Goal: Information Seeking & Learning: Find specific fact

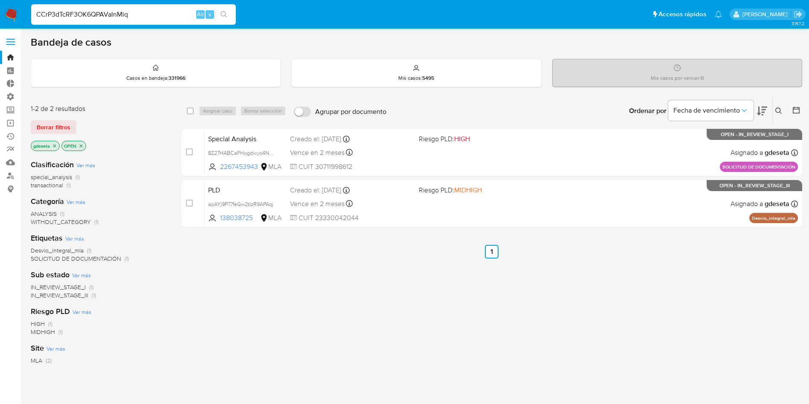
type input "CCrP3dTcRF3OK6QPAVaInMiq"
click at [223, 15] on icon "search-icon" at bounding box center [223, 14] width 7 height 7
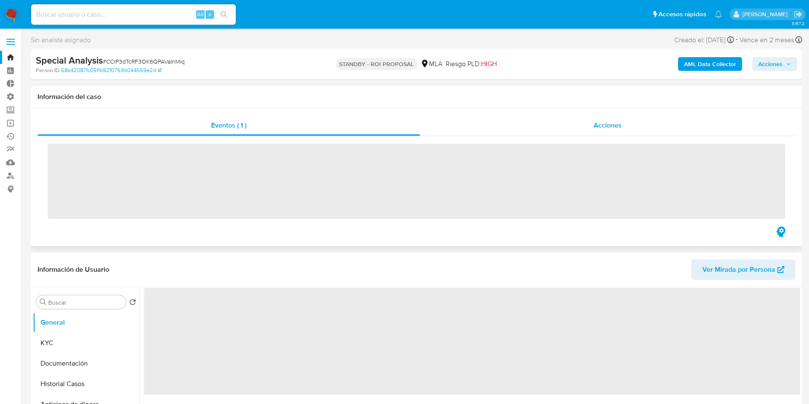
click at [609, 124] on span "Acciones" at bounding box center [608, 125] width 28 height 10
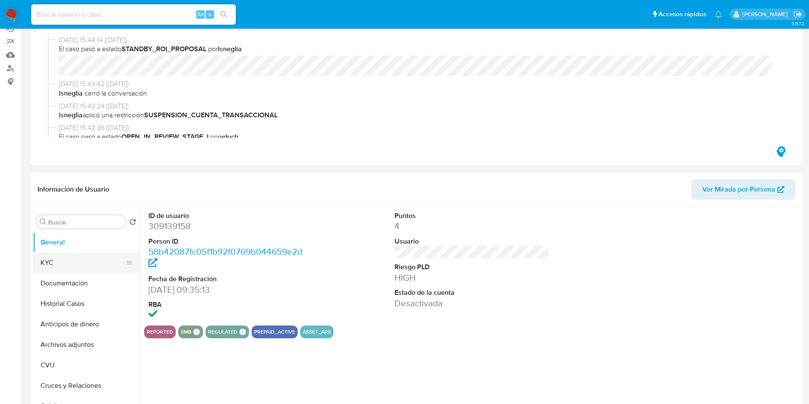
select select "10"
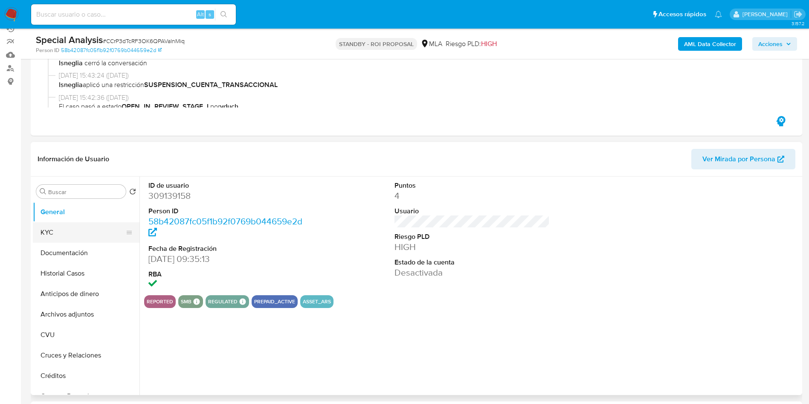
scroll to position [128, 0]
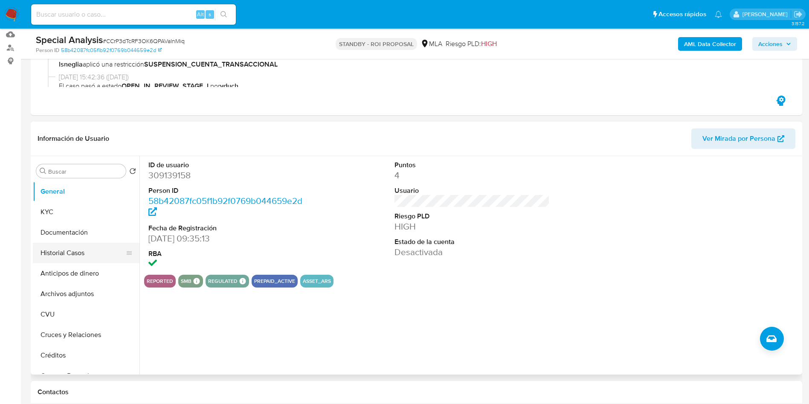
click at [75, 254] on button "Historial Casos" at bounding box center [83, 253] width 100 height 20
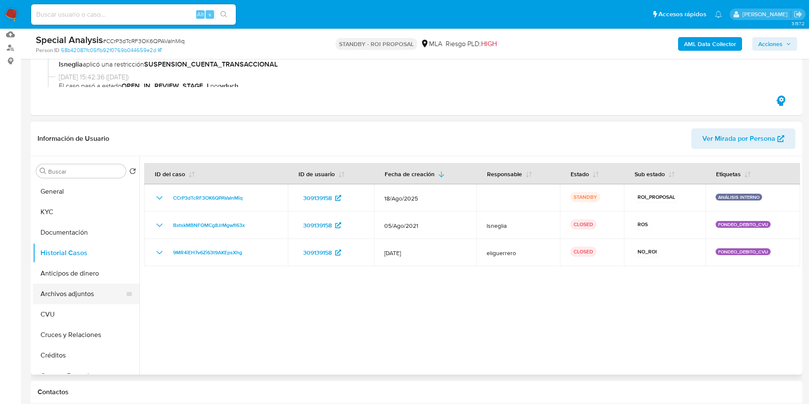
click at [78, 290] on button "Archivos adjuntos" at bounding box center [83, 294] width 100 height 20
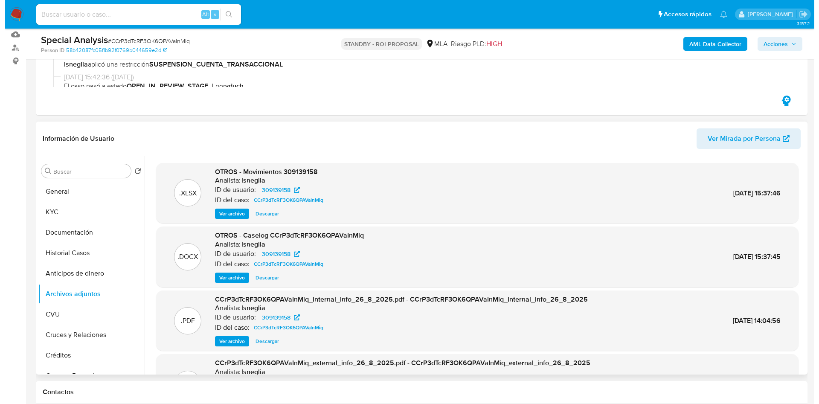
scroll to position [64, 0]
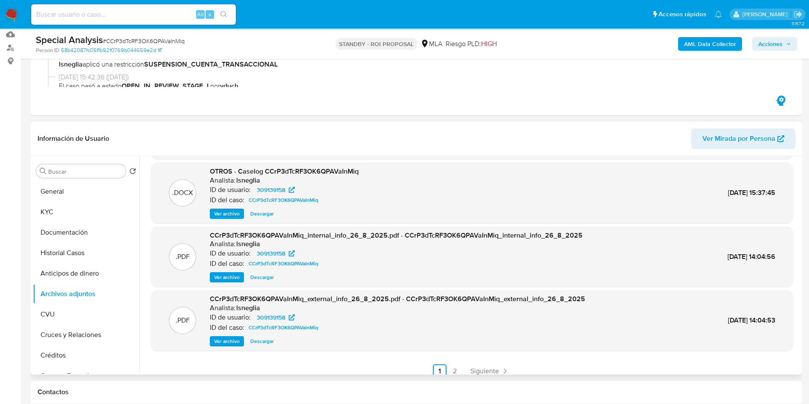
click at [235, 215] on span "Ver archivo" at bounding box center [227, 213] width 26 height 9
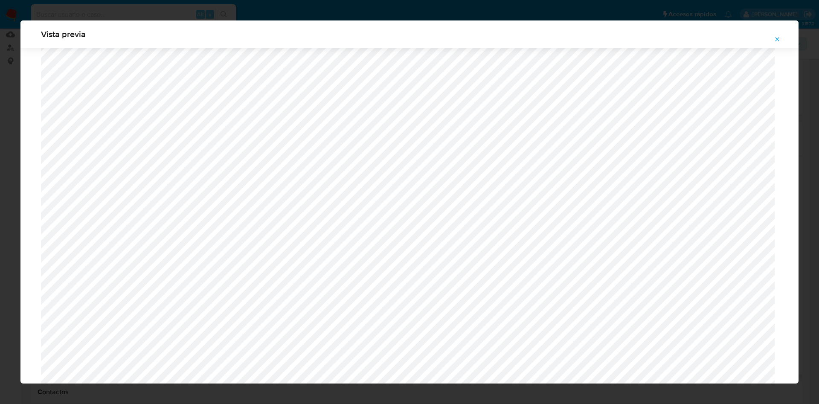
scroll to position [559, 0]
drag, startPoint x: 782, startPoint y: 38, endPoint x: 772, endPoint y: 38, distance: 10.2
click at [779, 38] on button "Attachment preview" at bounding box center [777, 39] width 19 height 14
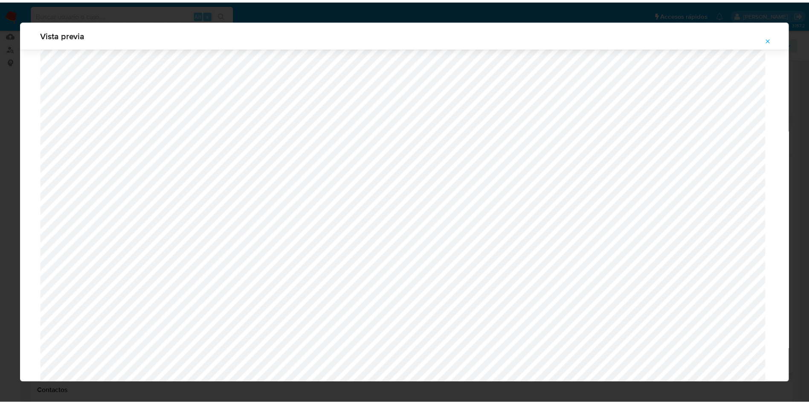
scroll to position [0, 0]
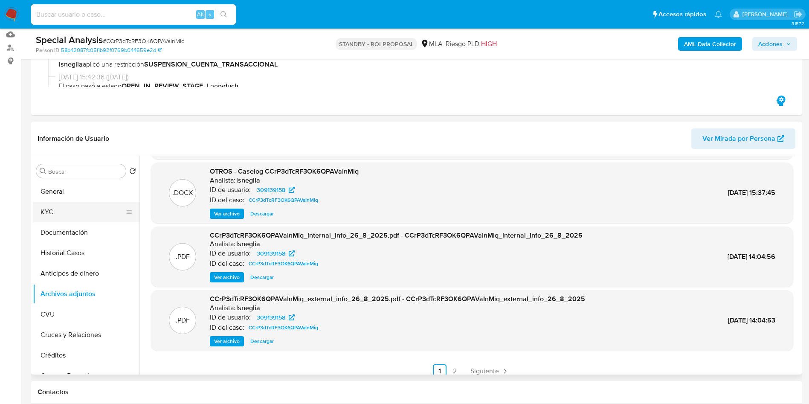
click at [84, 213] on button "KYC" at bounding box center [83, 212] width 100 height 20
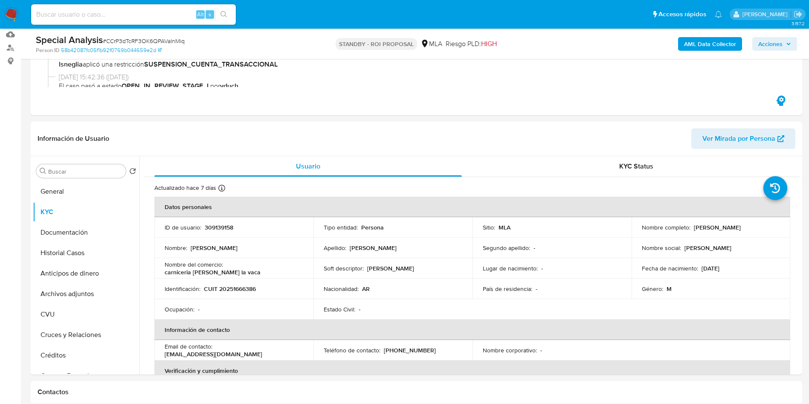
click at [245, 287] on p "CUIT 20251666386" at bounding box center [230, 289] width 52 height 8
click at [244, 287] on p "CUIT 20251666386" at bounding box center [230, 289] width 52 height 8
copy p "20251666386"
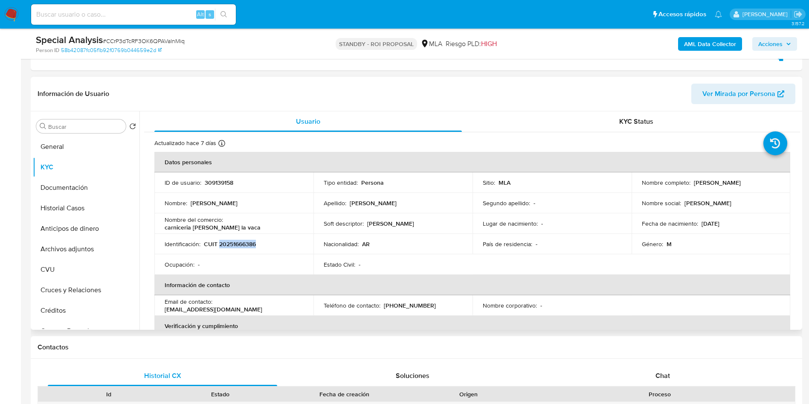
scroll to position [192, 0]
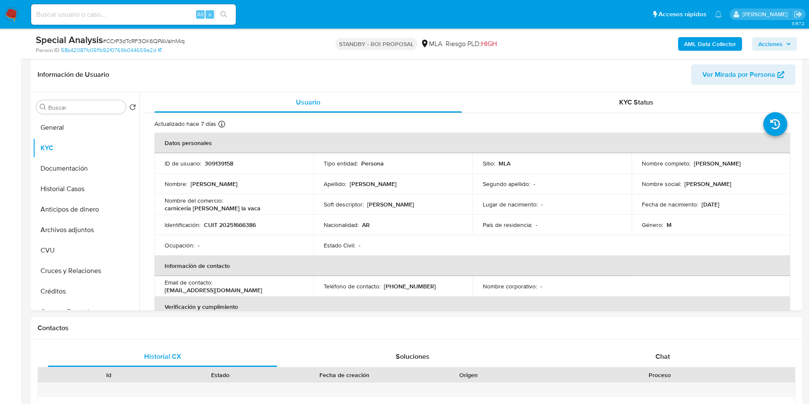
click at [169, 14] on input at bounding box center [133, 14] width 205 height 11
paste input "r8JW2hfh4HkmGD0cuq2yoHSZ"
type input "r8JW2hfh4HkmGD0cuq2yoHSZ"
click at [223, 13] on icon "search-icon" at bounding box center [223, 14] width 7 height 7
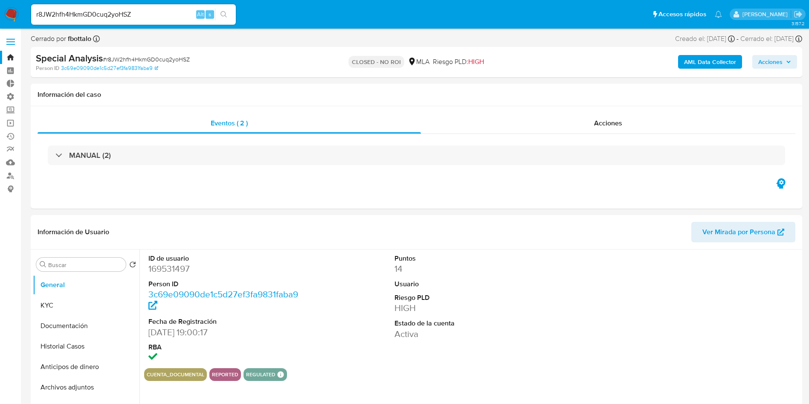
select select "10"
click at [70, 342] on button "Historial Casos" at bounding box center [83, 346] width 100 height 20
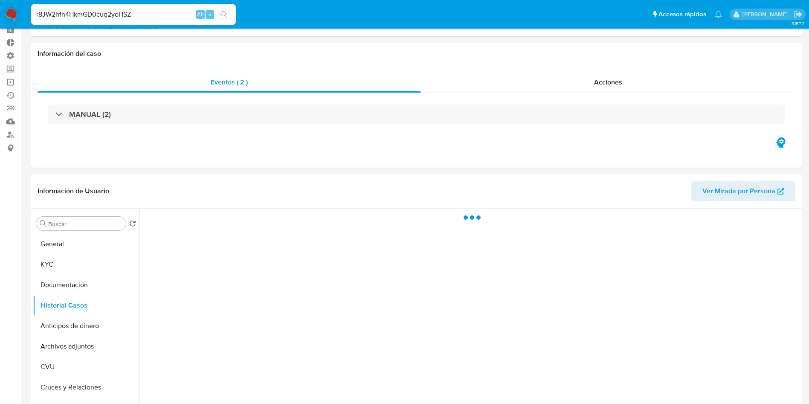
scroll to position [128, 0]
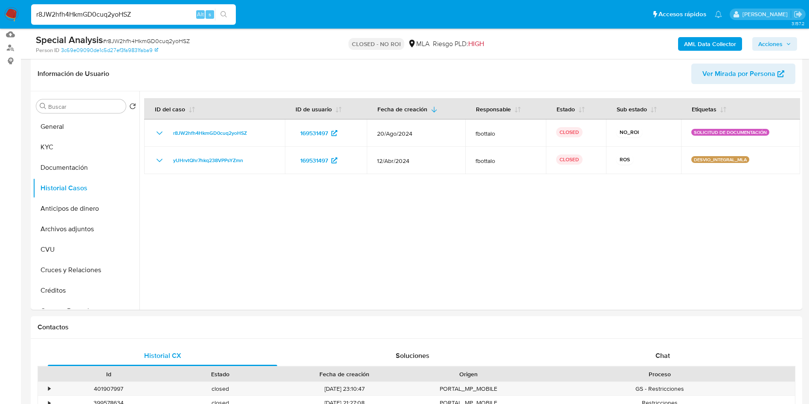
click at [152, 16] on input "r8JW2hfh4HkmGD0cuq2yoHSZ" at bounding box center [133, 14] width 205 height 11
paste input "QR7vw7W0iBC2No9kBX0cbrMC"
type input "QR7vw7W0iBC2No9kBX0cbrMC"
click at [231, 20] on button "search-icon" at bounding box center [223, 15] width 17 height 12
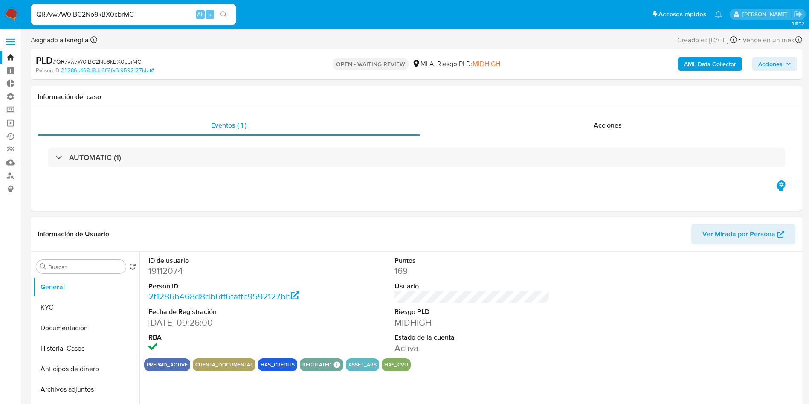
select select "10"
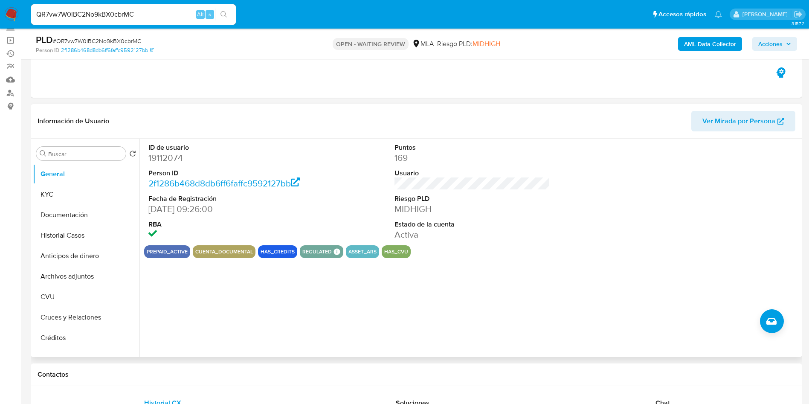
scroll to position [128, 0]
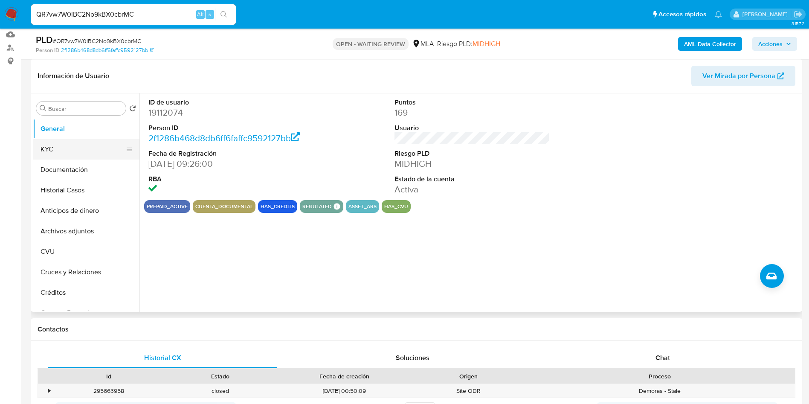
click at [46, 146] on button "KYC" at bounding box center [83, 149] width 100 height 20
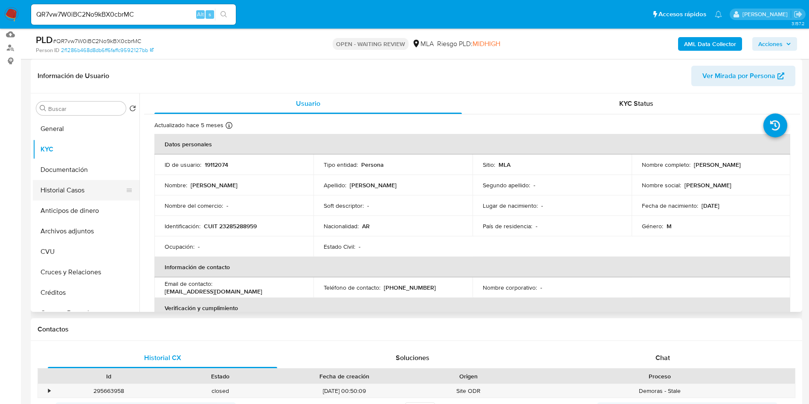
click at [75, 182] on button "Historial Casos" at bounding box center [83, 190] width 100 height 20
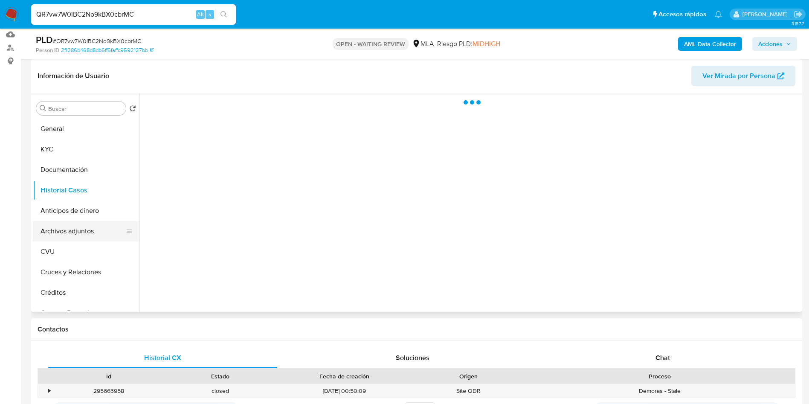
click at [89, 221] on button "Archivos adjuntos" at bounding box center [83, 231] width 100 height 20
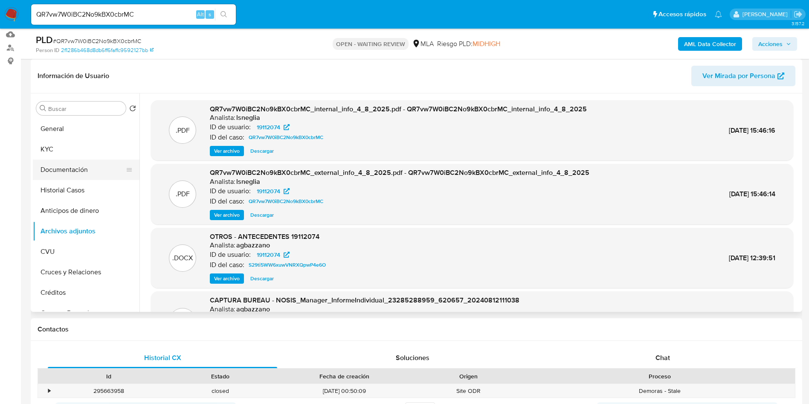
click at [33, 162] on button "Documentación" at bounding box center [83, 169] width 100 height 20
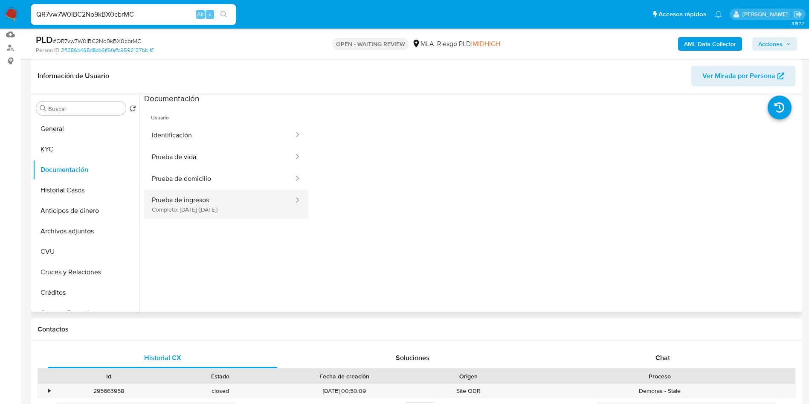
click at [229, 203] on button "Prueba de ingresos Completo: 10/02/2024 (hace 2 años)" at bounding box center [219, 204] width 151 height 29
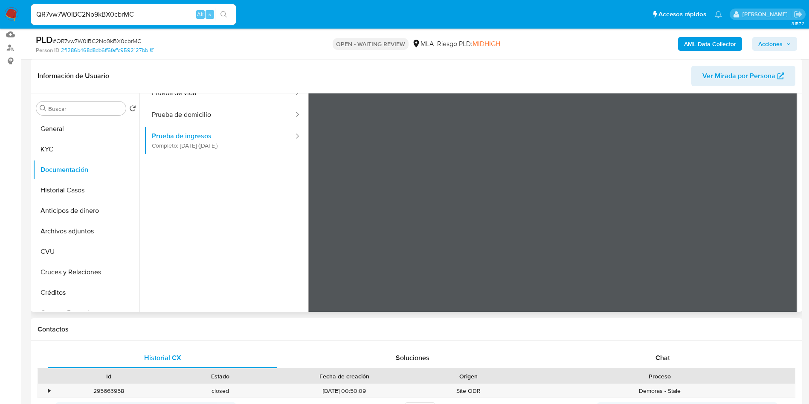
scroll to position [0, 0]
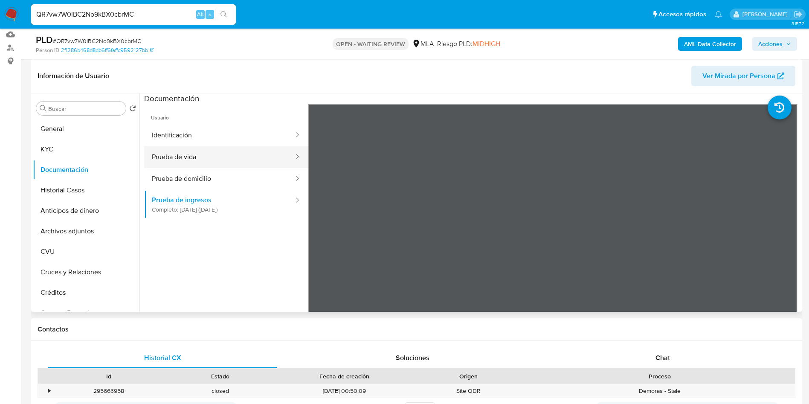
click at [165, 149] on button "Prueba de vida" at bounding box center [219, 157] width 151 height 22
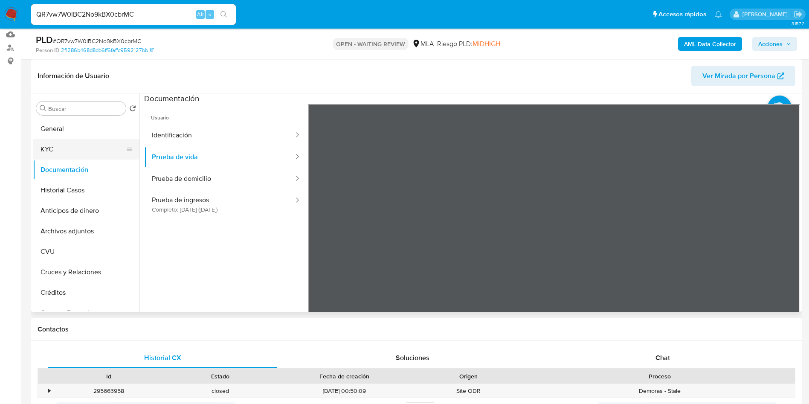
click at [52, 152] on button "KYC" at bounding box center [83, 149] width 100 height 20
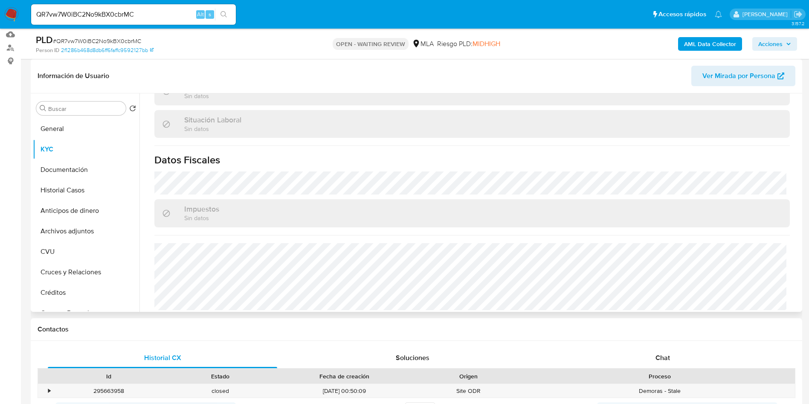
scroll to position [433, 0]
click at [162, 15] on input "QR7vw7W0iBC2No9kBX0cbrMC" at bounding box center [133, 14] width 205 height 11
paste input "cYoon5DCt59Y2OjVAL6J33Pw"
type input "cYoon5DCt59Y2OjVAL6J33Pw"
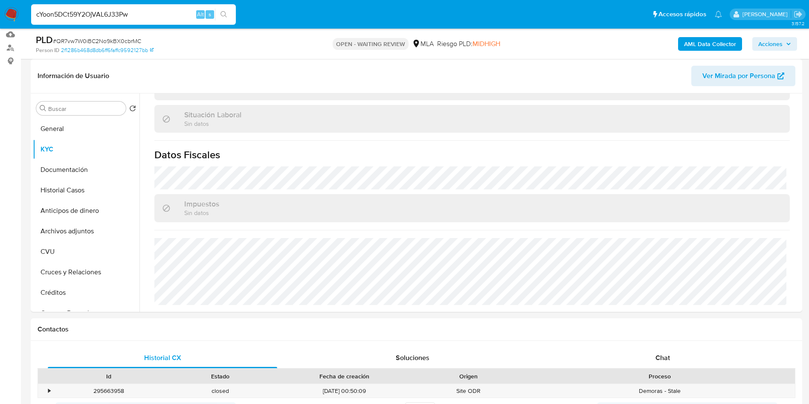
click at [220, 15] on icon "search-icon" at bounding box center [223, 14] width 7 height 7
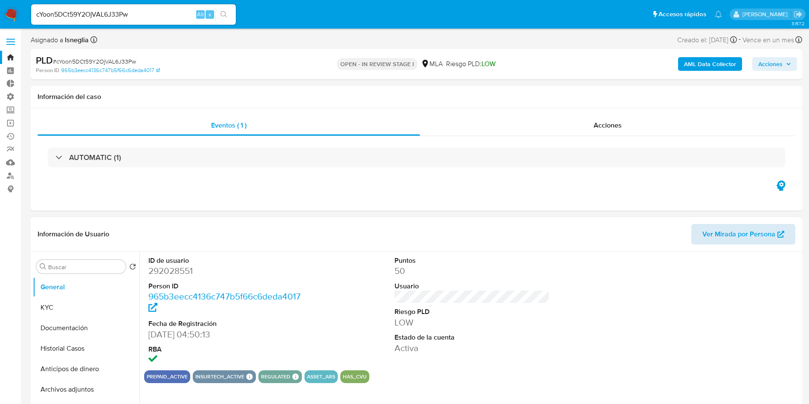
select select "10"
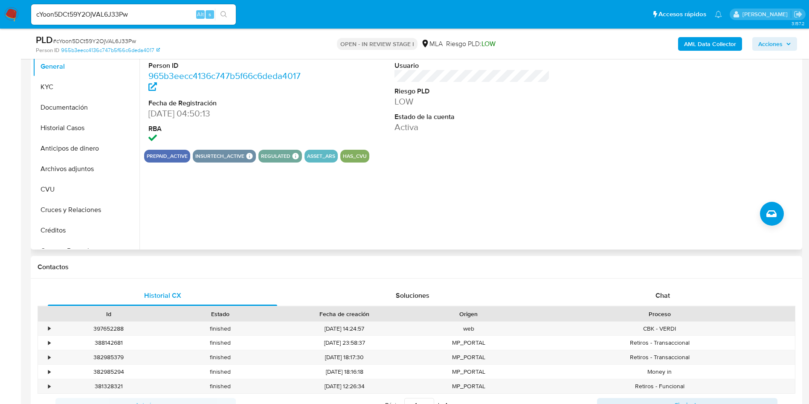
scroll to position [64, 0]
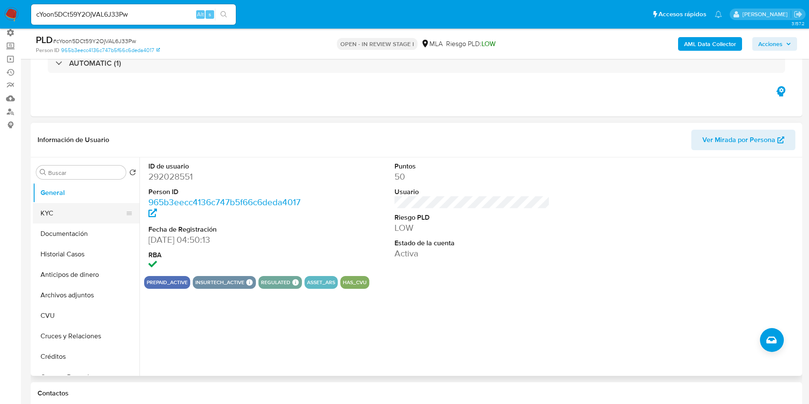
click at [70, 215] on button "KYC" at bounding box center [83, 213] width 100 height 20
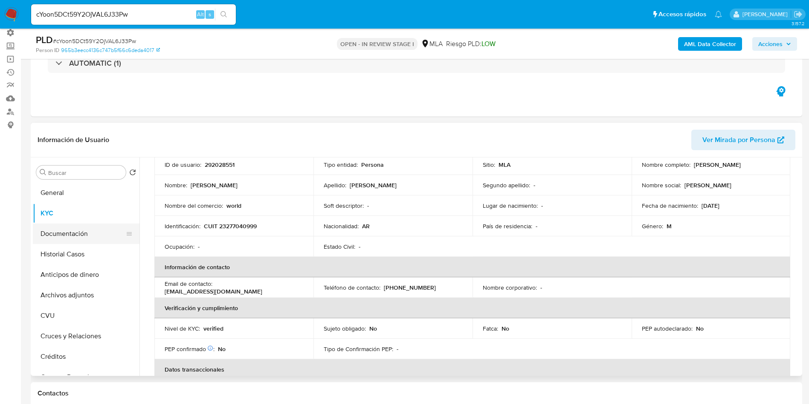
click at [79, 229] on button "Documentación" at bounding box center [83, 233] width 100 height 20
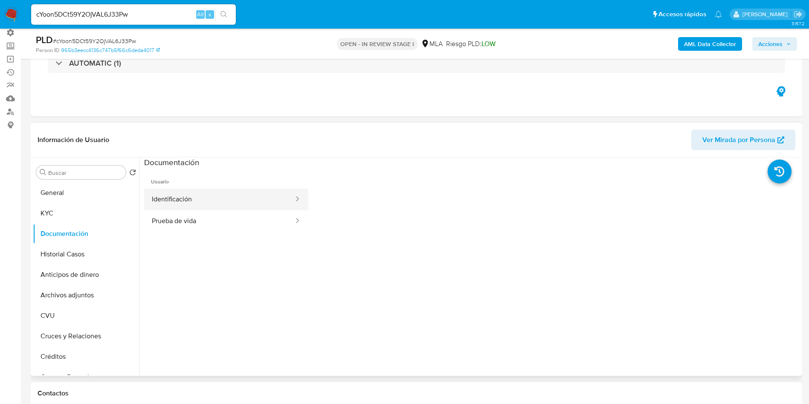
click at [194, 200] on button "Identificación" at bounding box center [219, 199] width 151 height 22
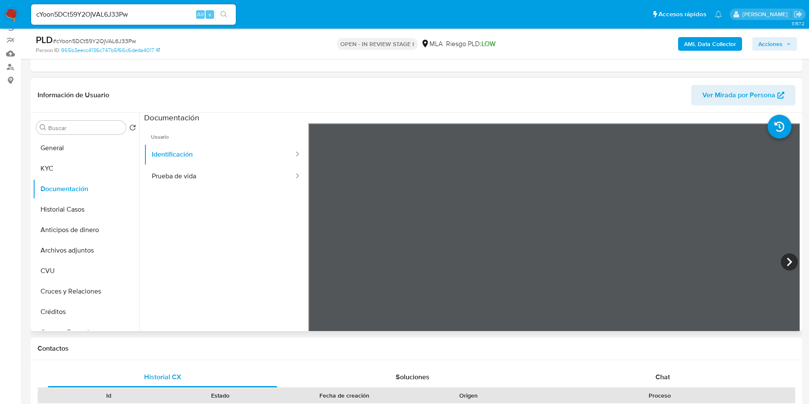
scroll to position [128, 0]
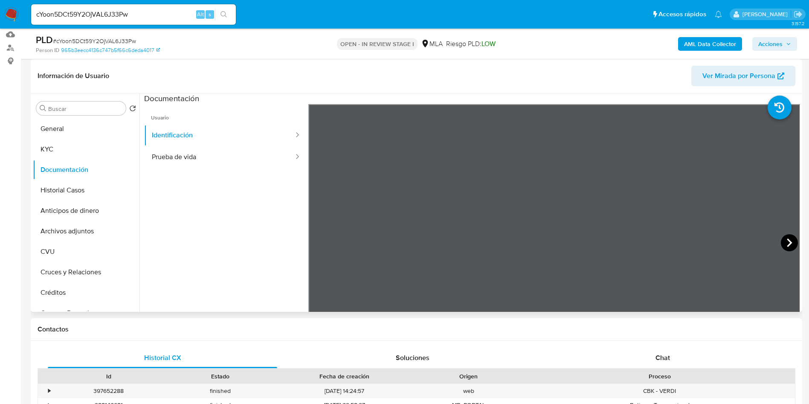
click at [787, 241] on icon at bounding box center [789, 242] width 5 height 9
click at [310, 240] on icon at bounding box center [318, 242] width 17 height 17
click at [784, 241] on icon at bounding box center [789, 242] width 17 height 17
click at [312, 240] on icon at bounding box center [318, 242] width 17 height 17
click at [197, 153] on button "Prueba de vida" at bounding box center [219, 157] width 151 height 22
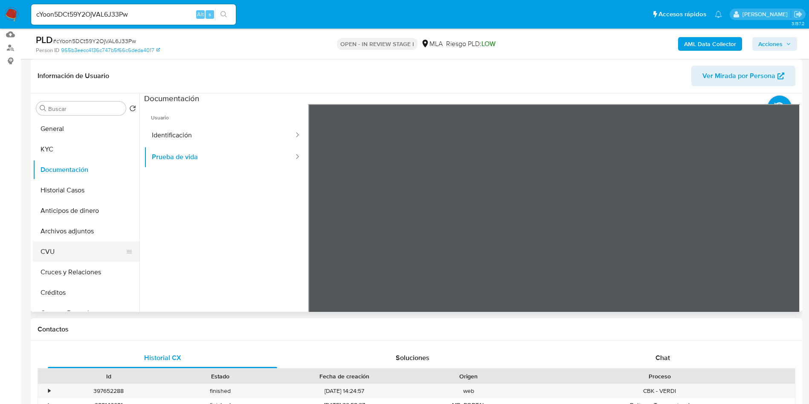
click at [72, 247] on button "CVU" at bounding box center [83, 251] width 100 height 20
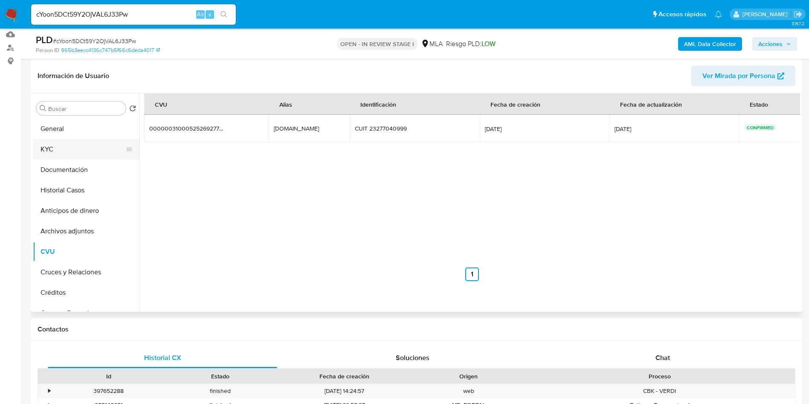
click at [50, 145] on button "KYC" at bounding box center [83, 149] width 100 height 20
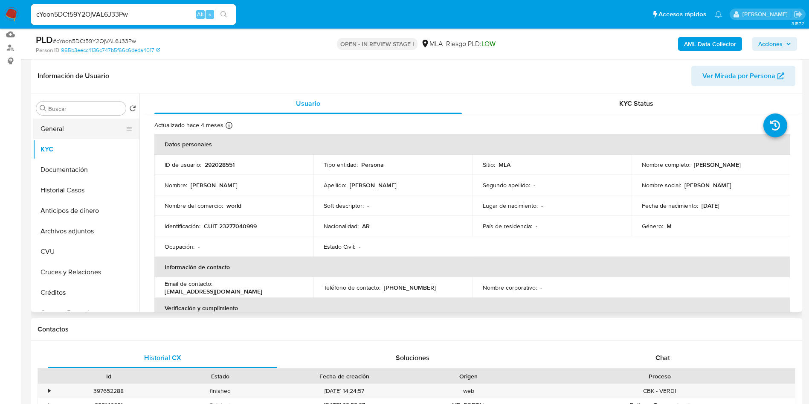
click at [60, 127] on button "General" at bounding box center [83, 129] width 100 height 20
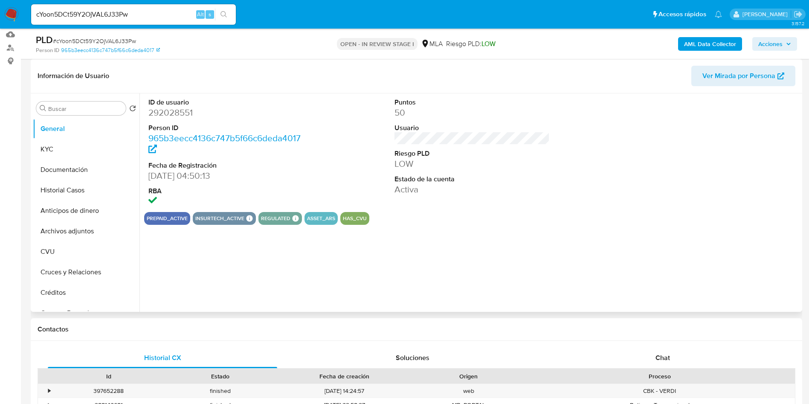
click at [386, 135] on div "ID de usuario 292028551 Person ID 965b3eecc4136c747b5f66c6deda4017 Fecha de Reg…" at bounding box center [472, 152] width 656 height 119
click at [57, 140] on button "KYC" at bounding box center [83, 149] width 100 height 20
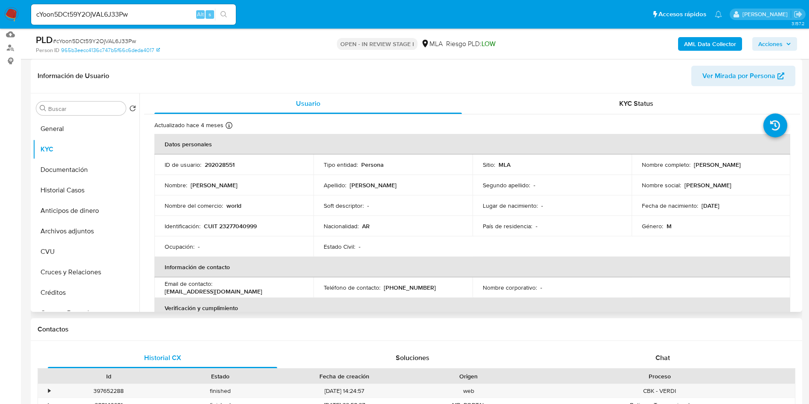
click at [718, 162] on p "Fernando Marcos Halperin" at bounding box center [717, 165] width 47 height 8
copy div "Nombre completo : Fernando Marcos Halperin"
click at [718, 197] on td "Fecha de nacimiento : 10/12/1979" at bounding box center [711, 205] width 159 height 20
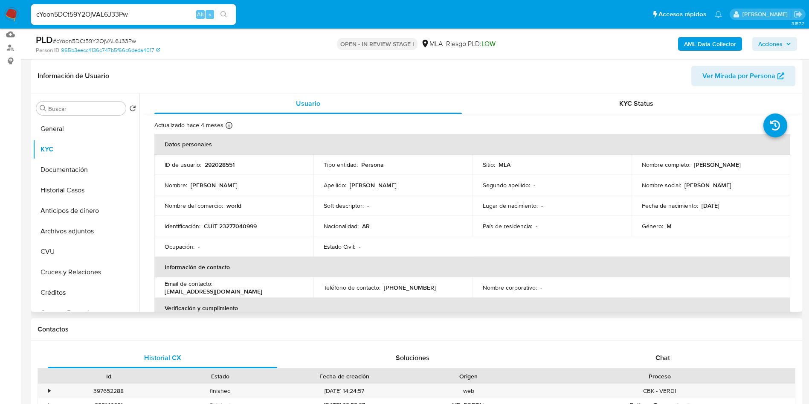
drag, startPoint x: 768, startPoint y: 163, endPoint x: 691, endPoint y: 165, distance: 76.4
click at [691, 165] on div "Nombre completo : Fernando Marcos Halperin" at bounding box center [711, 165] width 139 height 8
copy p "Fernando Marcos Halperin"
click at [121, 14] on input "cYoon5DCt59Y2OjVAL6J33Pw" at bounding box center [133, 14] width 205 height 11
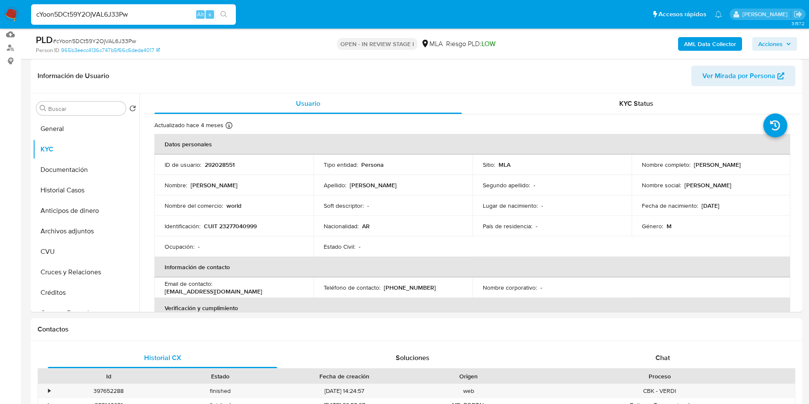
paste input "8gF4oSD0cYmBRcWW7H7GvHu2"
type input "8gF4oSD0cYmBRcWW7H7GvHu2"
click at [229, 17] on button "search-icon" at bounding box center [223, 15] width 17 height 12
click at [124, 14] on input "8gF4oSD0cYmBRcWW7H7GvHu2" at bounding box center [133, 14] width 205 height 11
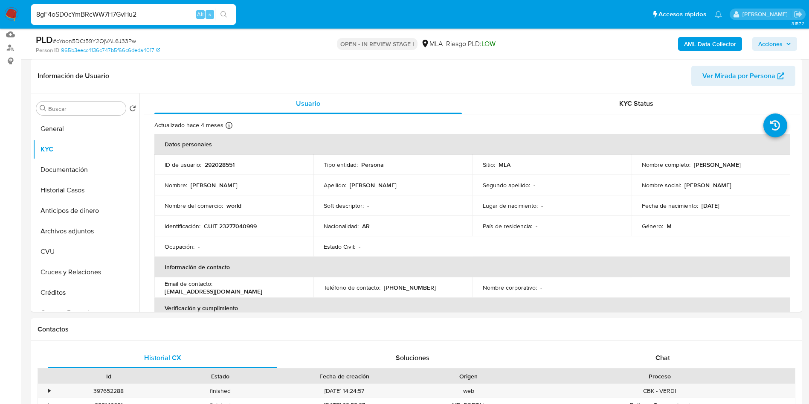
click at [223, 15] on icon "search-icon" at bounding box center [223, 14] width 7 height 7
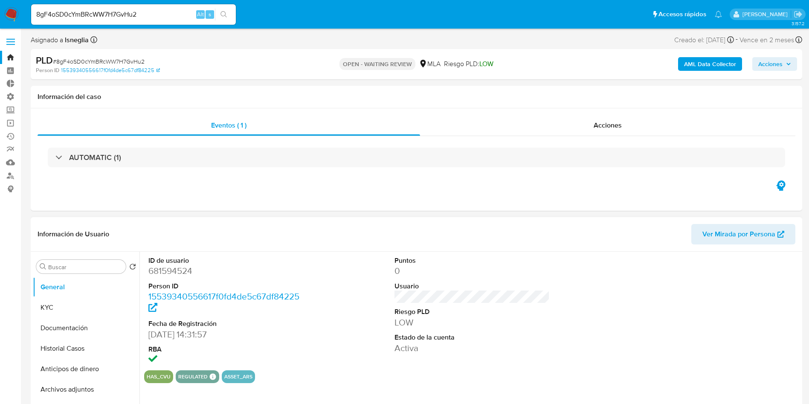
select select "10"
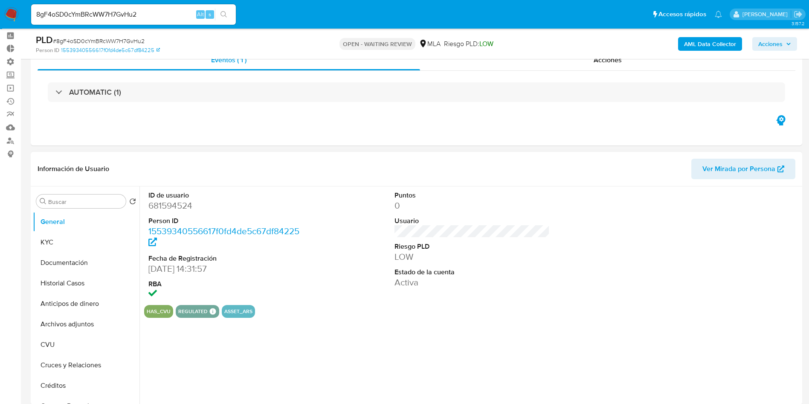
scroll to position [64, 0]
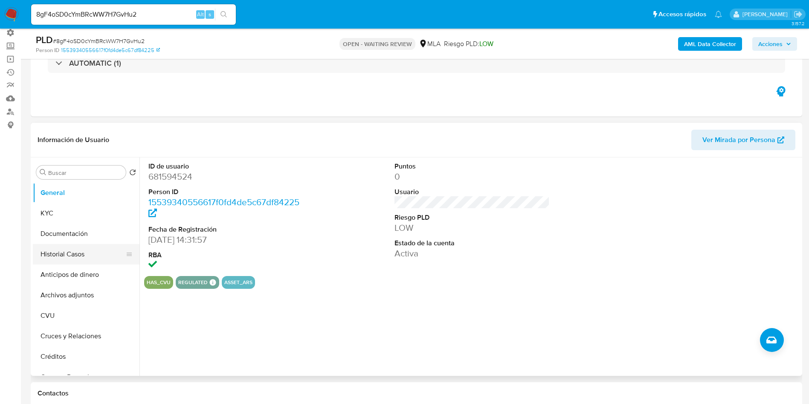
drag, startPoint x: 78, startPoint y: 247, endPoint x: 60, endPoint y: 249, distance: 18.0
click at [78, 248] on button "Historial Casos" at bounding box center [83, 254] width 100 height 20
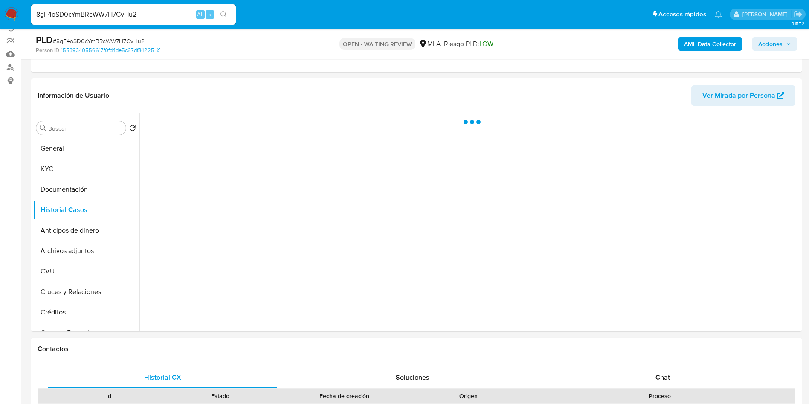
scroll to position [128, 0]
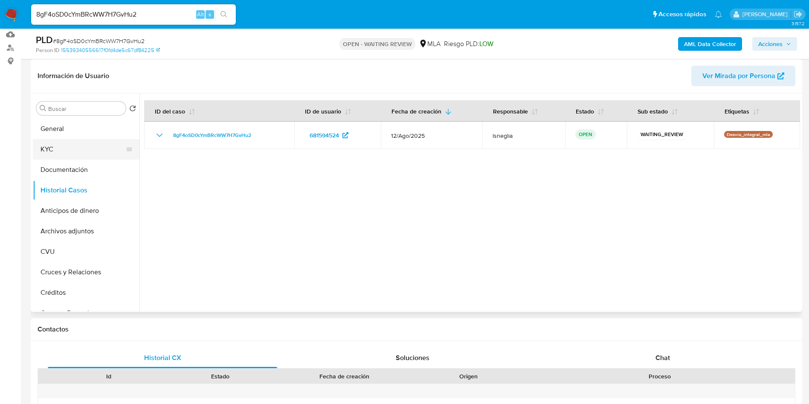
click at [58, 150] on button "KYC" at bounding box center [83, 149] width 100 height 20
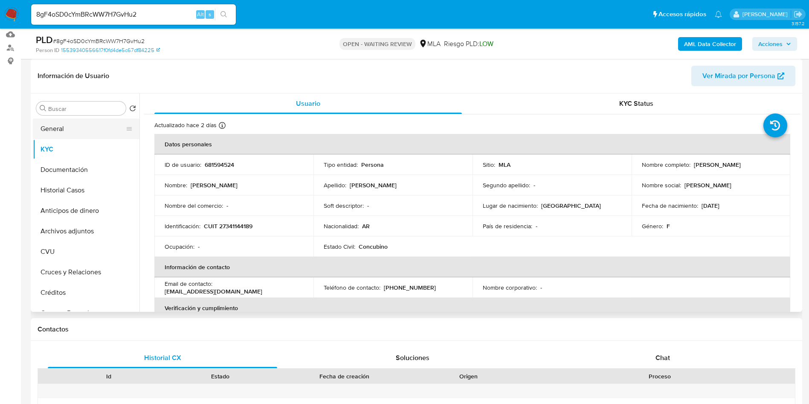
click at [77, 135] on button "General" at bounding box center [83, 129] width 100 height 20
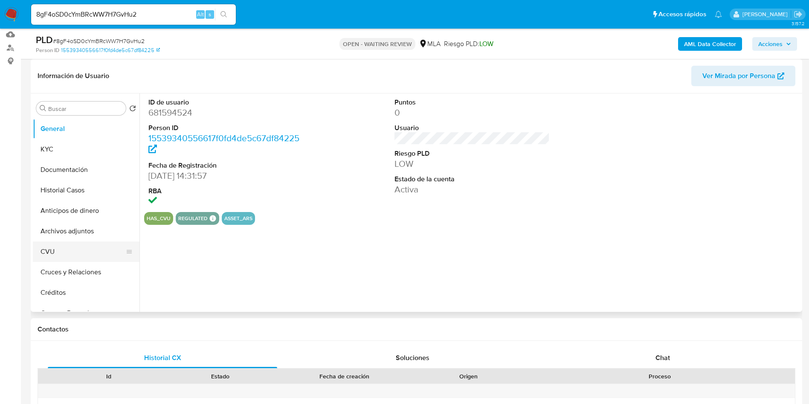
click at [77, 244] on button "CVU" at bounding box center [83, 251] width 100 height 20
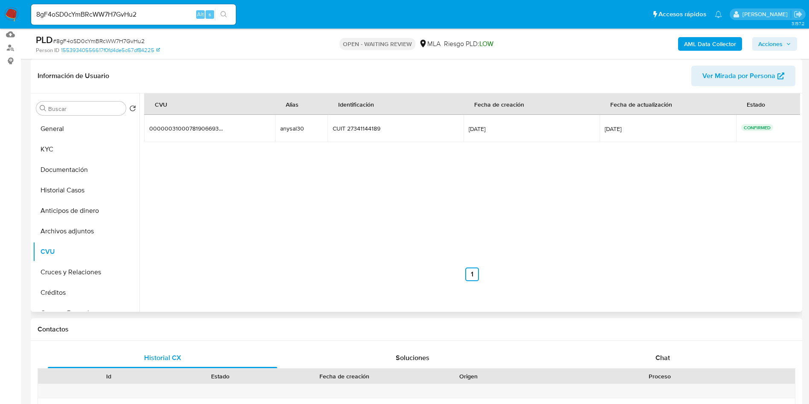
scroll to position [320, 0]
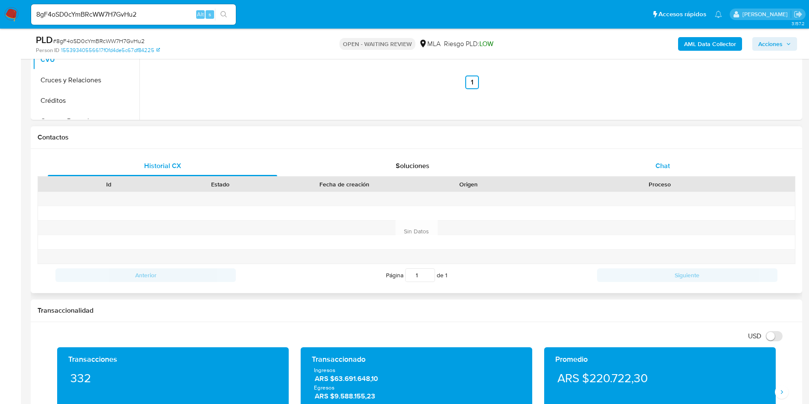
click at [667, 169] on span "Chat" at bounding box center [662, 166] width 14 height 10
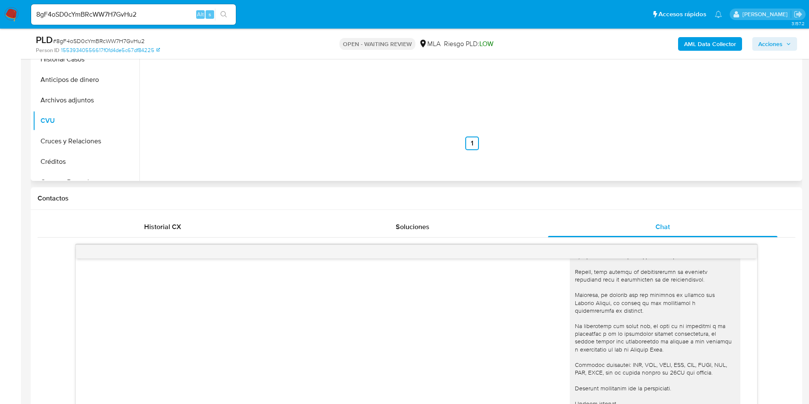
scroll to position [64, 0]
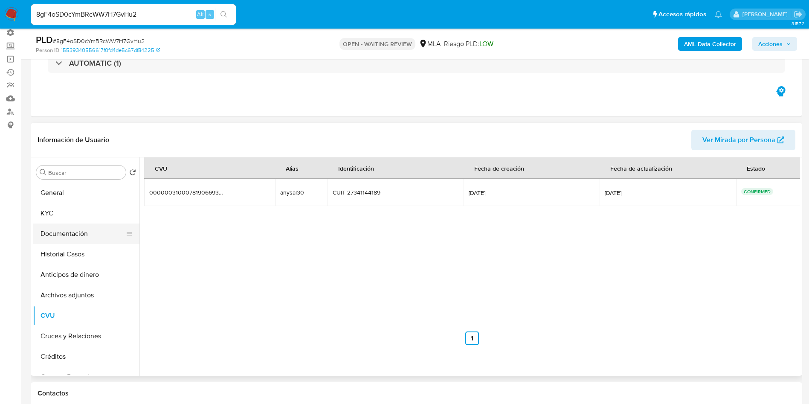
click at [78, 232] on button "Documentación" at bounding box center [83, 233] width 100 height 20
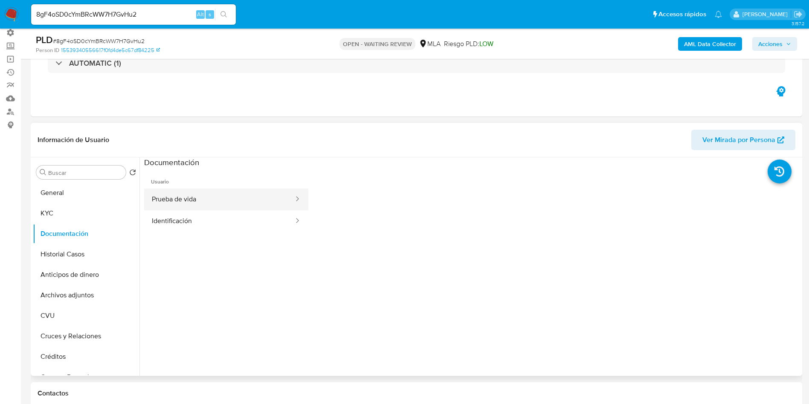
click at [239, 205] on button "Prueba de vida" at bounding box center [219, 199] width 151 height 22
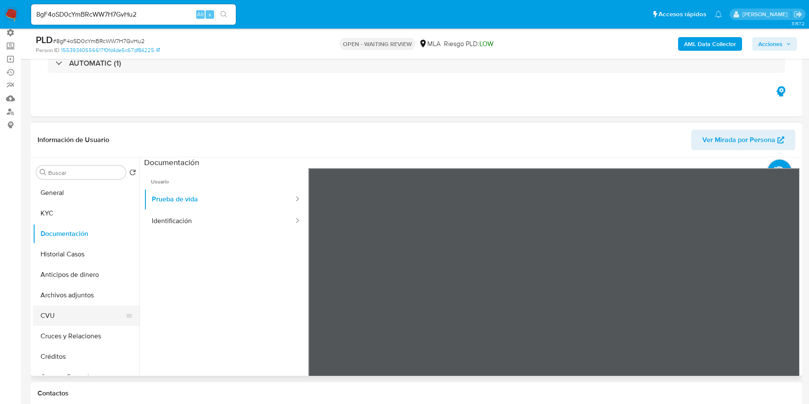
click at [56, 314] on button "CVU" at bounding box center [83, 315] width 100 height 20
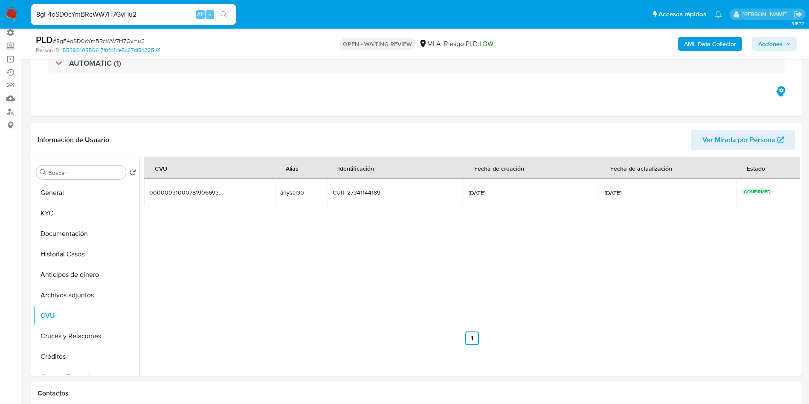
click at [170, 16] on input "8gF4oSD0cYmBRcWW7H7GvHu2" at bounding box center [133, 14] width 205 height 11
paste input "H2rz3jqTi2IfpNwHKobLHxw7"
type input "H2rz3jqTi2IfpNwHKobLHxw7"
click at [231, 17] on button "search-icon" at bounding box center [223, 15] width 17 height 12
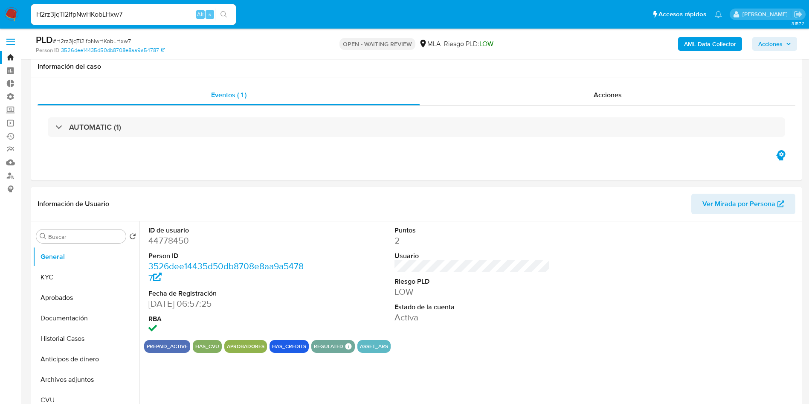
select select "10"
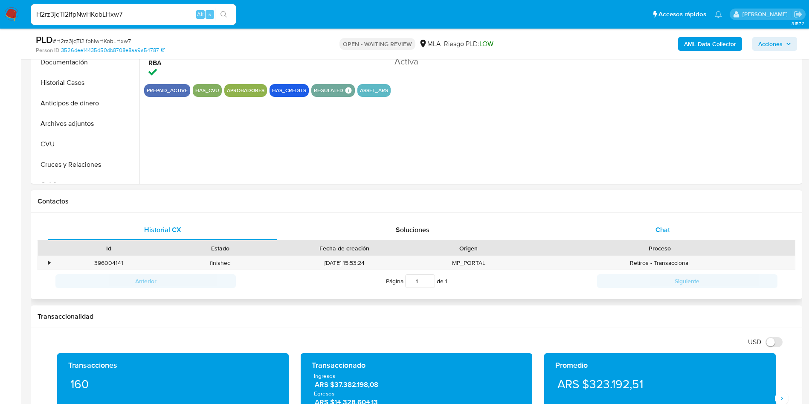
click at [675, 227] on div "Chat" at bounding box center [662, 230] width 229 height 20
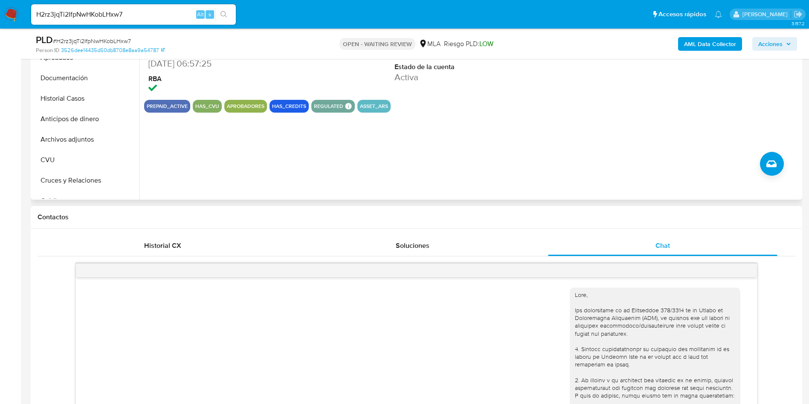
scroll to position [128, 0]
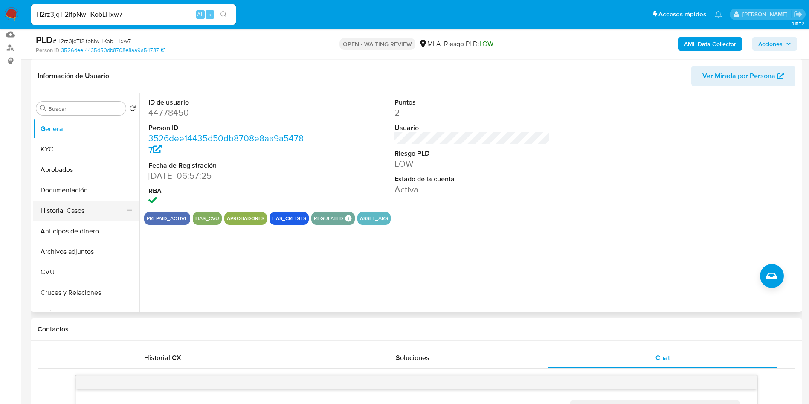
click at [79, 214] on button "Historial Casos" at bounding box center [83, 210] width 100 height 20
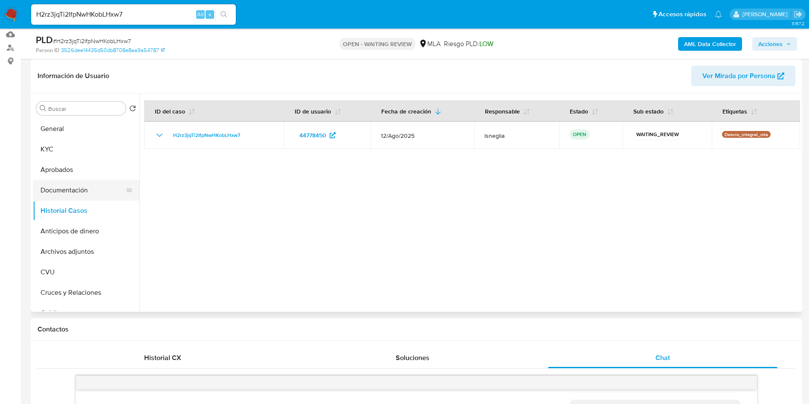
click at [73, 191] on button "Documentación" at bounding box center [83, 190] width 100 height 20
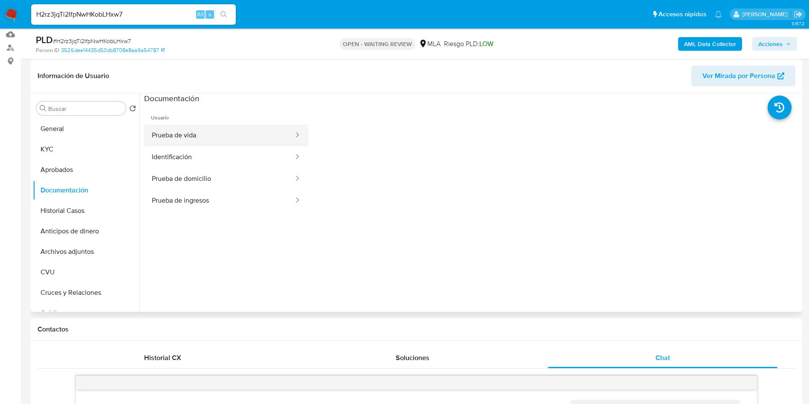
click at [216, 138] on button "Prueba de vida" at bounding box center [219, 136] width 151 height 22
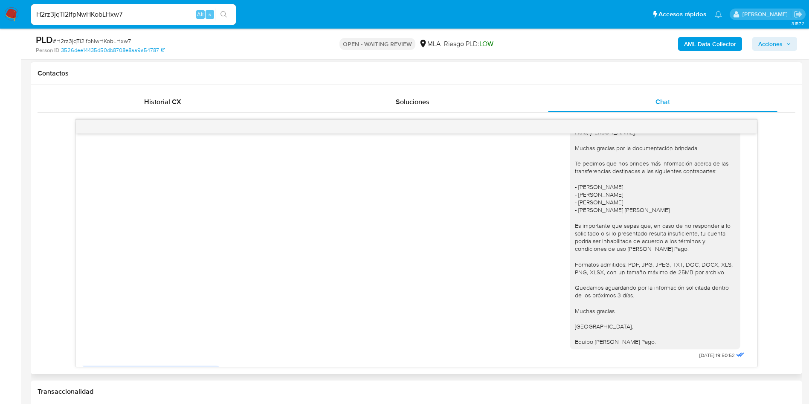
scroll to position [640, 0]
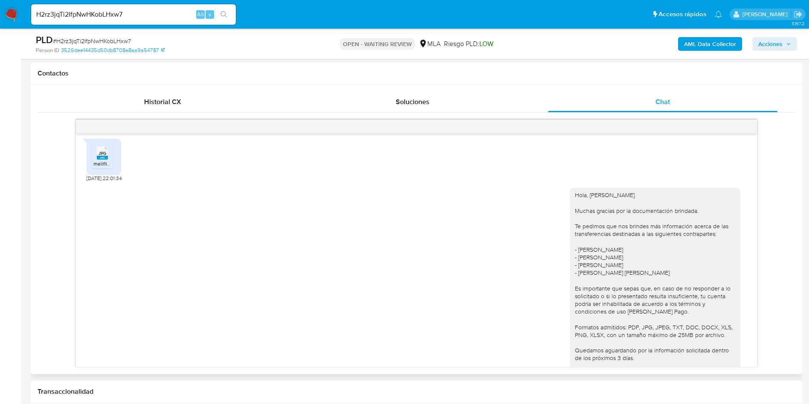
click at [98, 159] on rect at bounding box center [102, 158] width 11 height 4
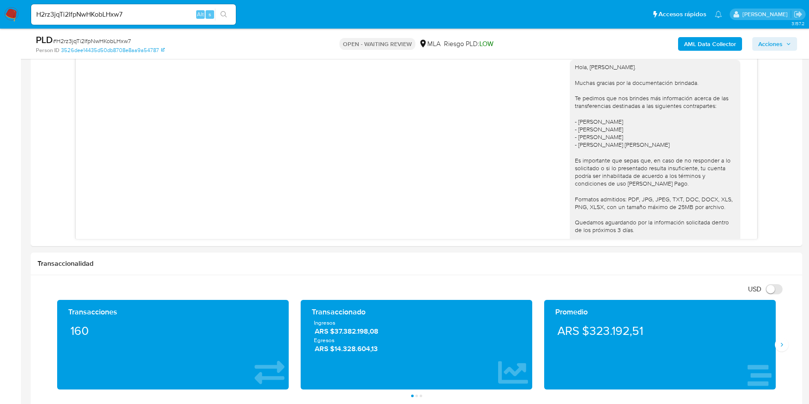
scroll to position [192, 0]
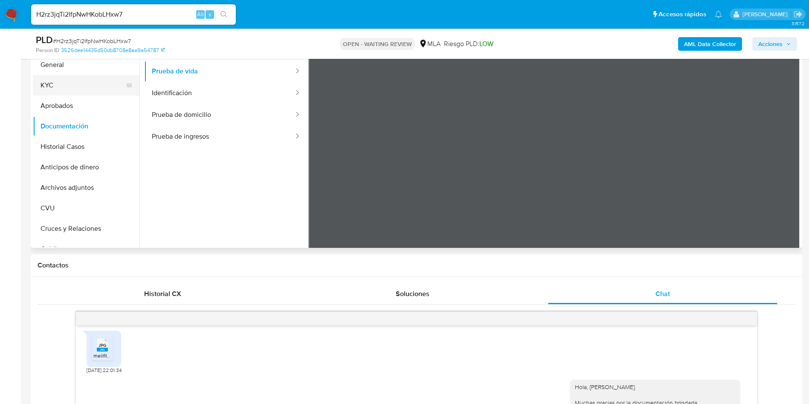
click at [62, 78] on button "KYC" at bounding box center [83, 85] width 100 height 20
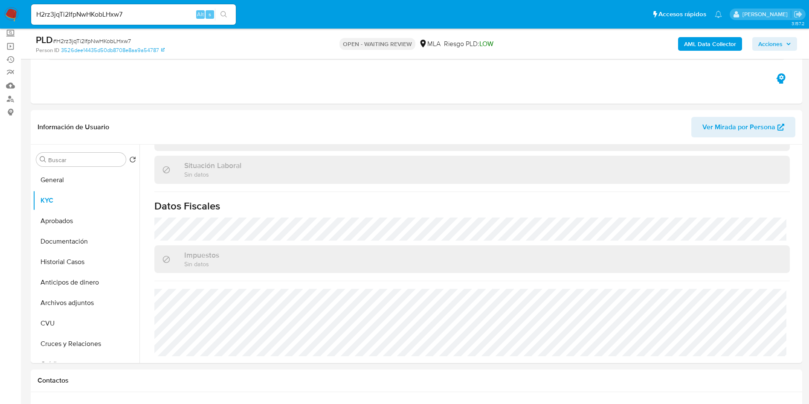
scroll to position [0, 0]
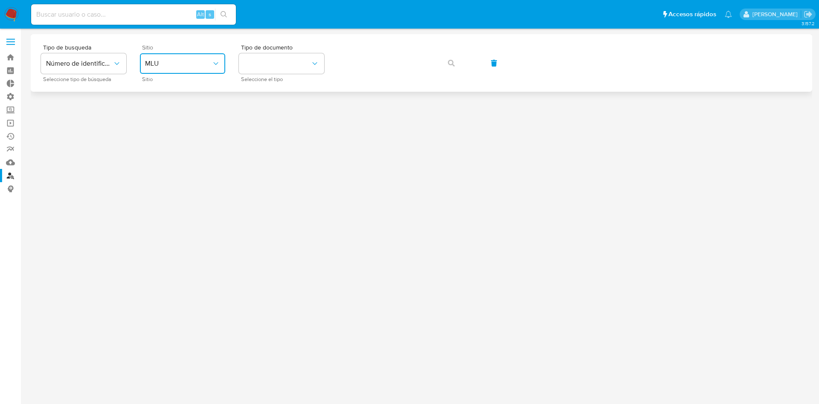
click at [175, 69] on button "MLU" at bounding box center [182, 63] width 85 height 20
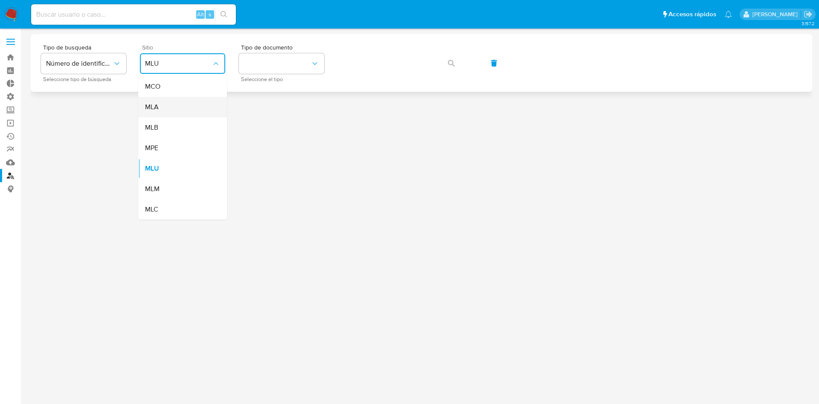
drag, startPoint x: 165, startPoint y: 128, endPoint x: 182, endPoint y: 99, distance: 33.8
click at [182, 99] on ul "MCO MLA MLB MPE MLU MLM MLC" at bounding box center [182, 147] width 89 height 143
click at [182, 99] on div "MLA" at bounding box center [180, 107] width 70 height 20
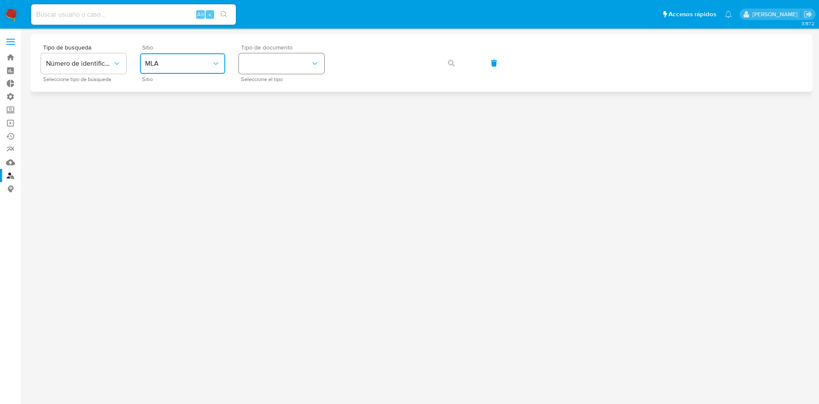
click at [311, 55] on button "identificationType" at bounding box center [281, 63] width 85 height 20
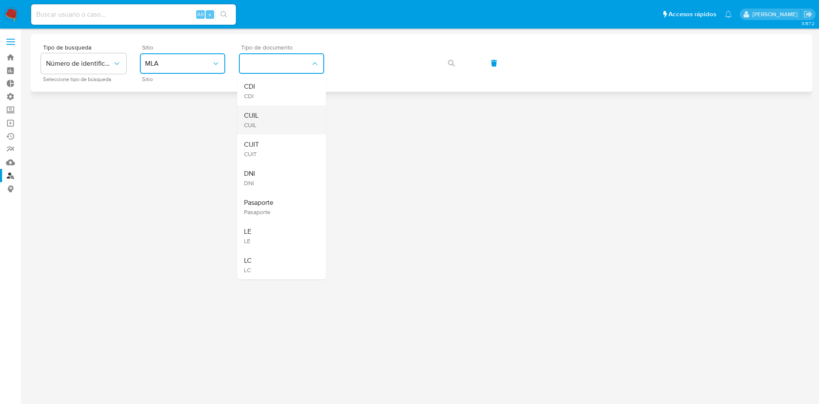
click at [279, 123] on div "CUIL CUIL" at bounding box center [279, 119] width 70 height 29
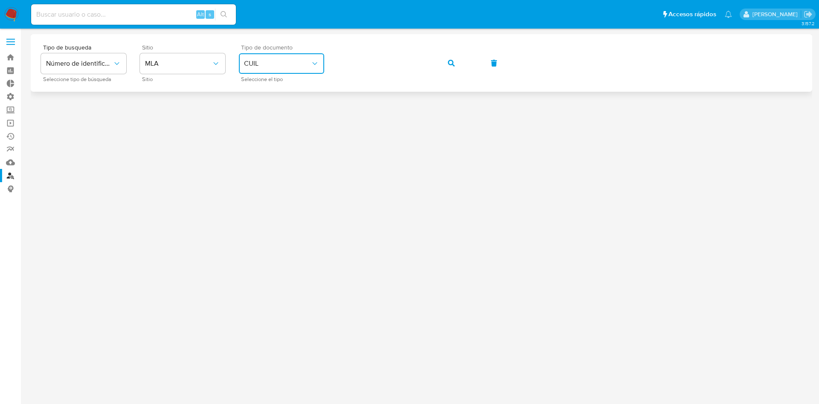
click at [448, 75] on div "Tipo de busqueda Número de identificación Seleccione tipo de búsqueda Sitio MLA…" at bounding box center [421, 62] width 761 height 37
click at [446, 67] on button "button" at bounding box center [451, 63] width 29 height 20
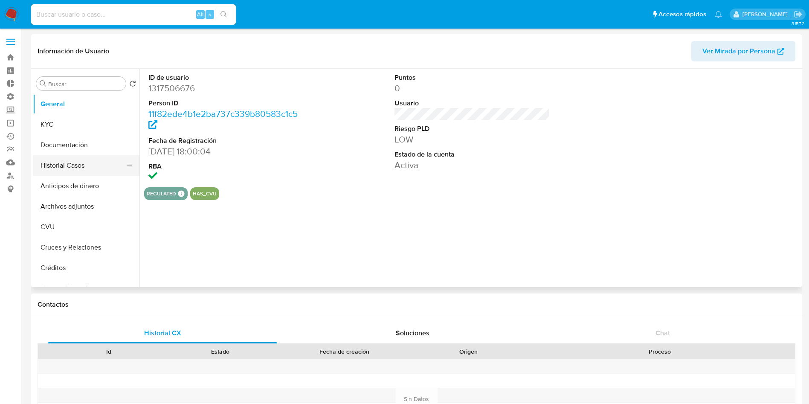
click at [56, 166] on button "Historial Casos" at bounding box center [83, 165] width 100 height 20
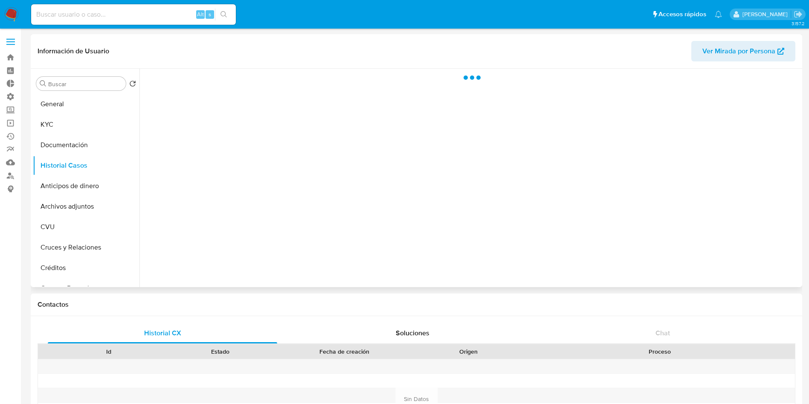
select select "10"
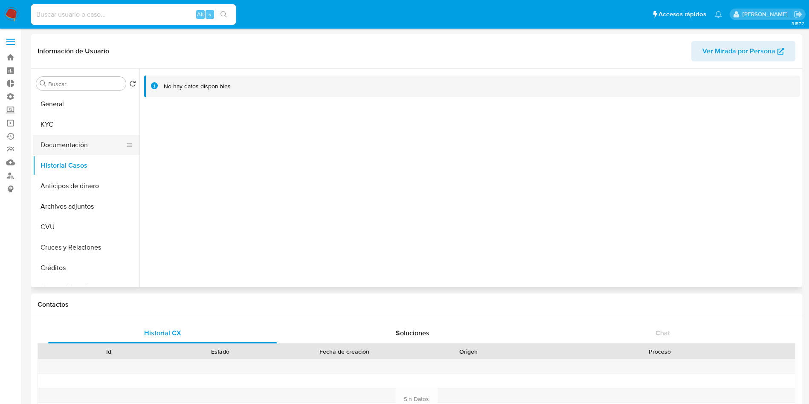
click at [71, 146] on button "Documentación" at bounding box center [83, 145] width 100 height 20
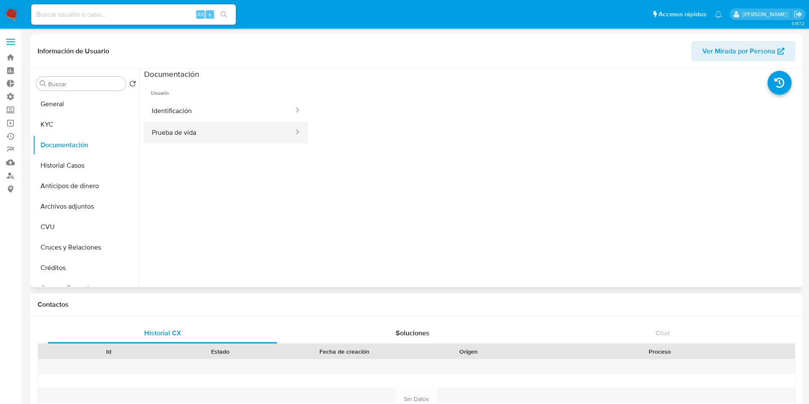
click at [174, 122] on button "Prueba de vida" at bounding box center [219, 133] width 151 height 22
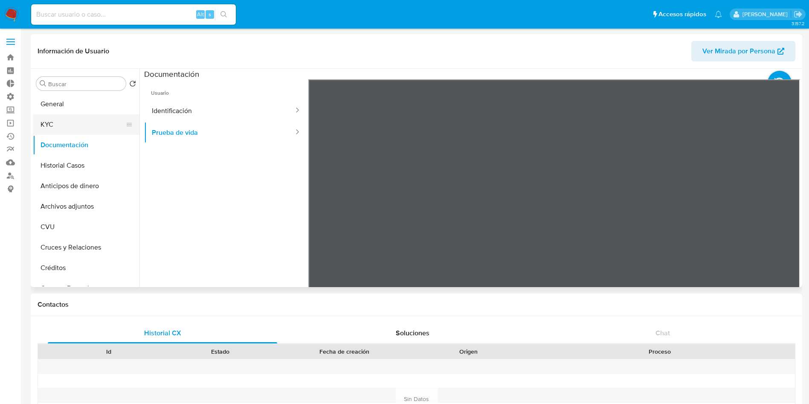
click at [60, 129] on button "KYC" at bounding box center [83, 124] width 100 height 20
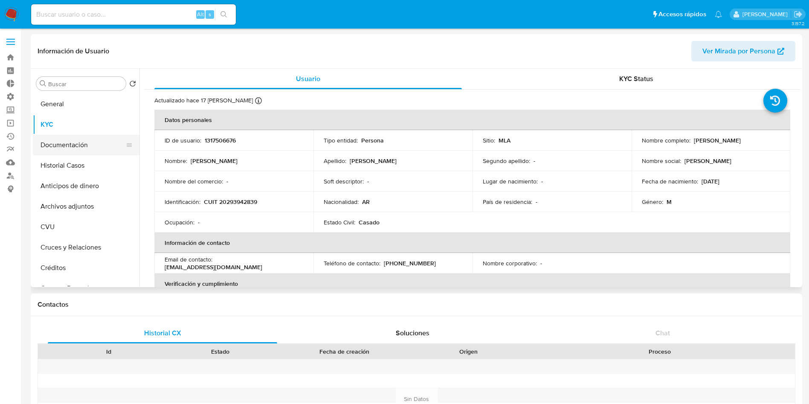
click at [72, 146] on button "Documentación" at bounding box center [83, 145] width 100 height 20
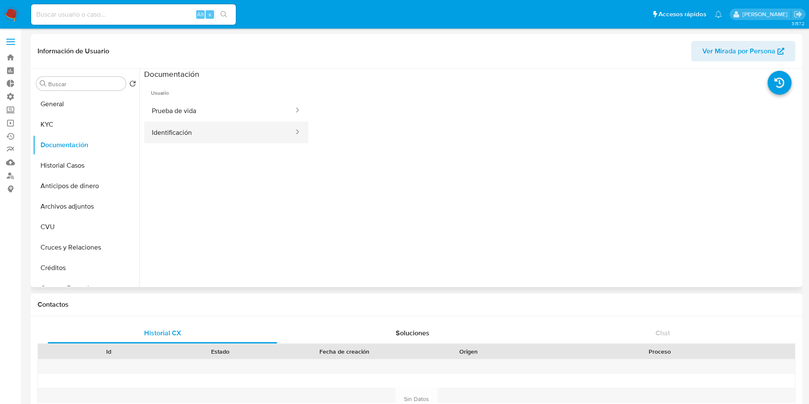
click at [202, 126] on button "Identificación" at bounding box center [219, 133] width 151 height 22
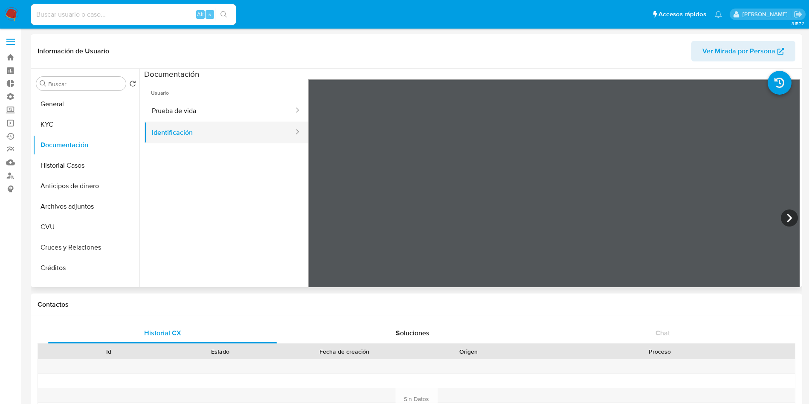
drag, startPoint x: 200, startPoint y: 111, endPoint x: 285, endPoint y: 140, distance: 89.4
click at [200, 110] on button "Prueba de vida" at bounding box center [219, 111] width 151 height 22
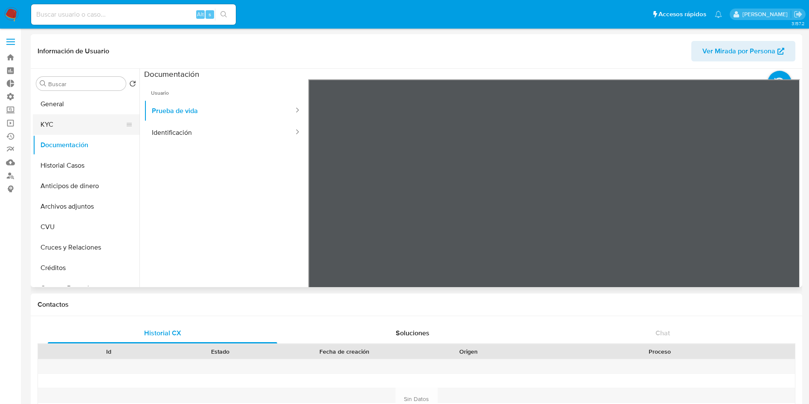
click at [91, 129] on button "KYC" at bounding box center [83, 124] width 100 height 20
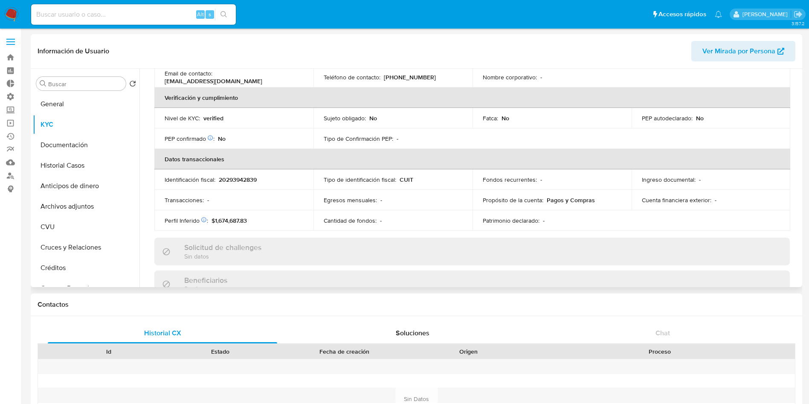
scroll to position [186, 0]
click at [58, 220] on button "CVU" at bounding box center [83, 227] width 100 height 20
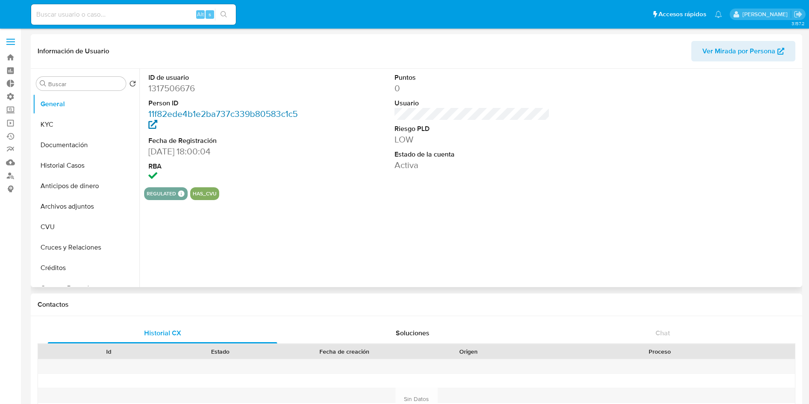
select select "10"
click at [61, 123] on button "KYC" at bounding box center [83, 124] width 100 height 20
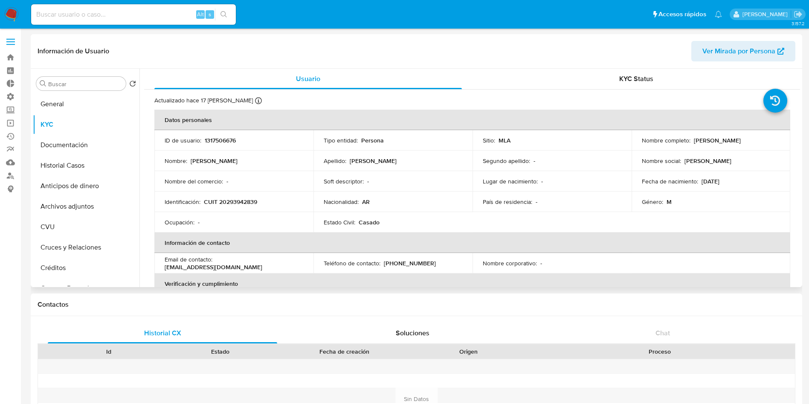
click at [241, 199] on p "CUIT 20293942839" at bounding box center [230, 202] width 53 height 8
copy p "20293942839"
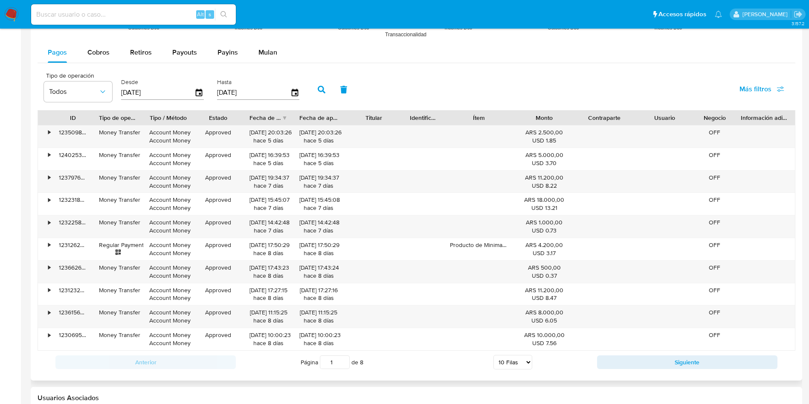
scroll to position [773, 0]
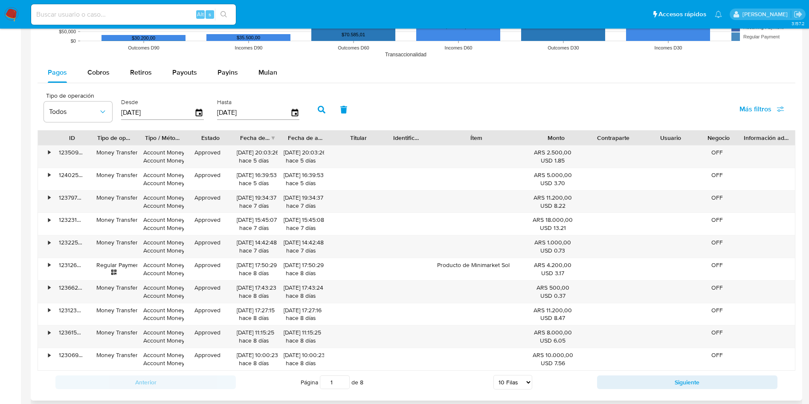
drag, startPoint x: 520, startPoint y: 139, endPoint x: 556, endPoint y: 141, distance: 35.9
click at [556, 141] on div "ID Tipo de operación Tipo / Método Estado Fecha de creación Fecha de aprobación…" at bounding box center [416, 137] width 757 height 14
